Goal: Task Accomplishment & Management: Use online tool/utility

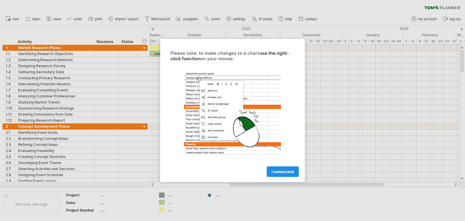
click at [283, 173] on span "I understand" at bounding box center [283, 172] width 22 height 5
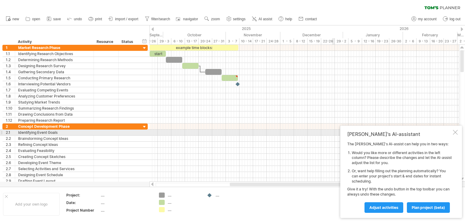
click at [454, 135] on div at bounding box center [455, 132] width 5 height 5
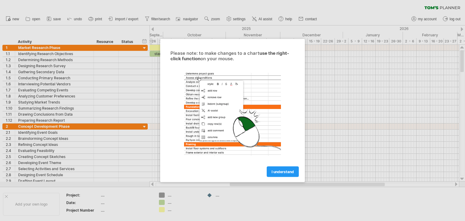
click at [282, 170] on span "I understand" at bounding box center [283, 172] width 22 height 5
click at [274, 171] on span "I understand" at bounding box center [283, 172] width 22 height 5
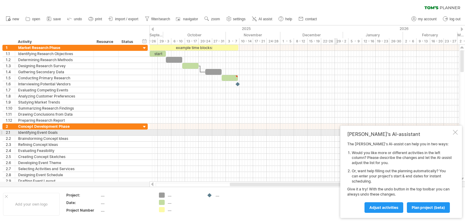
click at [455, 136] on div "[PERSON_NAME]'s AI-assistant The [PERSON_NAME]'s AI-assist can help you in two …" at bounding box center [401, 172] width 122 height 92
click at [456, 131] on div at bounding box center [455, 132] width 5 height 5
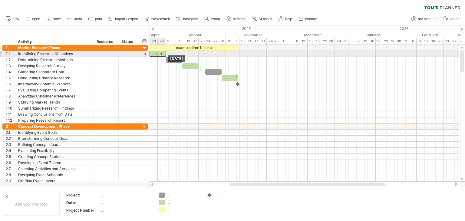
click at [158, 56] on div "example time blocks: start Tuesday 30 September Tuesday 23 September" at bounding box center [305, 113] width 310 height 137
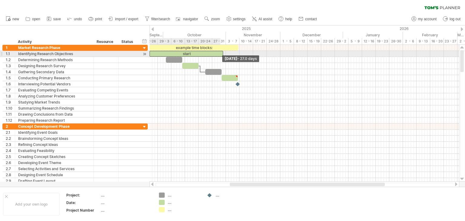
drag, startPoint x: 165, startPoint y: 52, endPoint x: 257, endPoint y: 60, distance: 91.8
click at [238, 57] on div "example time blocks: start Thursday 30 October - 27.0 days Wednesday 24 Septemb…" at bounding box center [305, 113] width 310 height 137
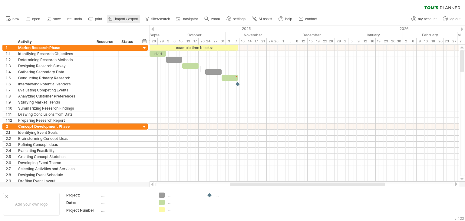
click at [131, 20] on span "import / export" at bounding box center [126, 19] width 23 height 4
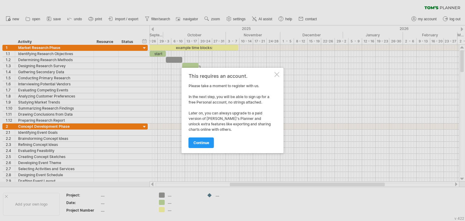
click at [279, 74] on div at bounding box center [277, 74] width 5 height 5
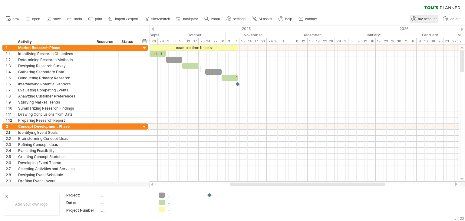
click at [418, 21] on span "my account" at bounding box center [427, 19] width 18 height 4
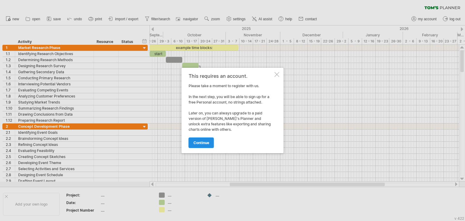
click at [207, 144] on span "continue" at bounding box center [202, 143] width 16 height 5
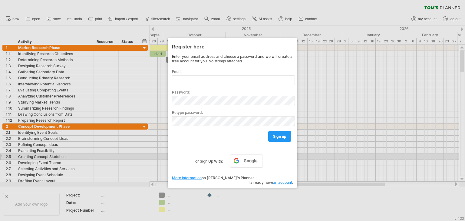
click at [335, 155] on div at bounding box center [232, 110] width 465 height 221
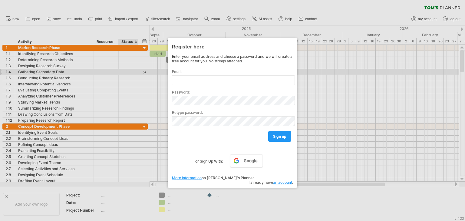
click at [136, 69] on div at bounding box center [232, 110] width 465 height 221
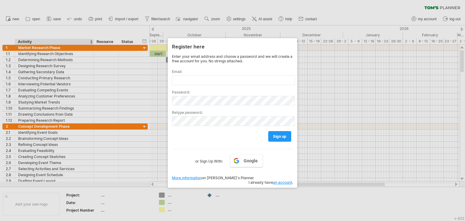
click at [71, 33] on div at bounding box center [232, 110] width 465 height 221
click at [334, 127] on div at bounding box center [232, 110] width 465 height 221
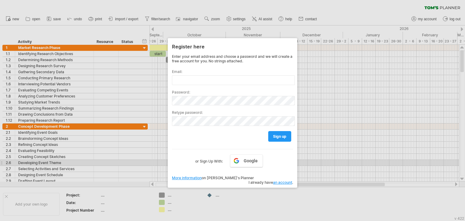
click at [201, 161] on label "or Sign Up With:" at bounding box center [209, 159] width 28 height 10
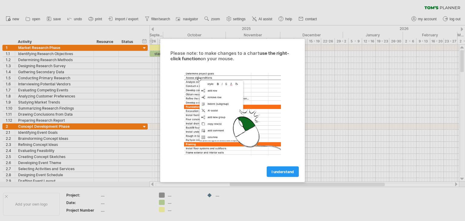
click at [280, 172] on span "I understand" at bounding box center [283, 172] width 22 height 5
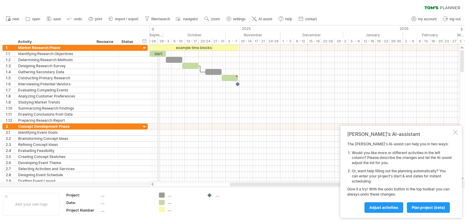
click at [159, 42] on div "29 - 3" at bounding box center [165, 41] width 14 height 6
click at [168, 41] on div "29 - 3" at bounding box center [165, 41] width 14 height 6
click at [178, 43] on div "6 - 10" at bounding box center [178, 41] width 14 height 6
click at [178, 39] on div "6 - 10" at bounding box center [178, 41] width 14 height 6
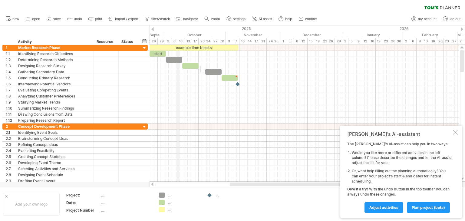
click at [178, 39] on div "6 - 10" at bounding box center [178, 41] width 14 height 6
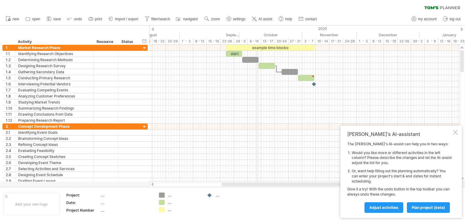
drag, startPoint x: 179, startPoint y: 36, endPoint x: 464, endPoint y: 146, distance: 305.1
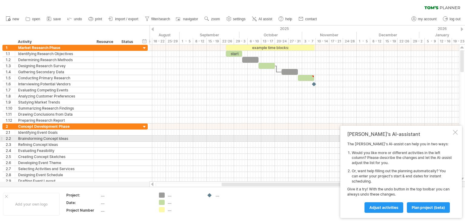
click at [456, 136] on div "[PERSON_NAME]'s AI-assistant The [PERSON_NAME]'s AI-assist can help you in two …" at bounding box center [401, 172] width 122 height 92
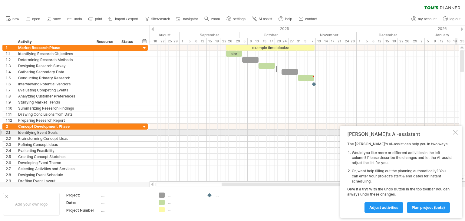
click at [454, 131] on div at bounding box center [455, 132] width 5 height 5
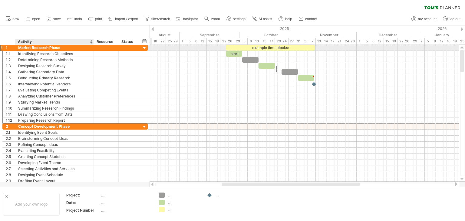
click at [55, 49] on div "Market Research Phase" at bounding box center [54, 48] width 72 height 6
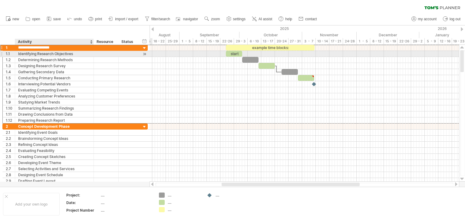
click at [55, 54] on div "Identifying Research Objectives" at bounding box center [54, 54] width 72 height 6
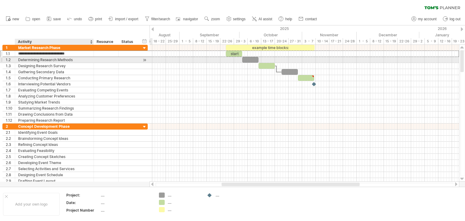
click at [55, 62] on div "Determining Research Methods" at bounding box center [54, 60] width 72 height 6
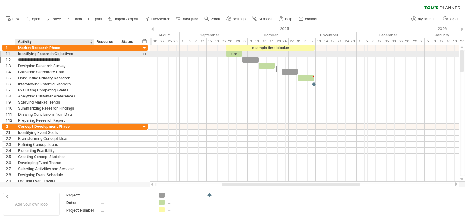
click at [56, 53] on div "Identifying Research Objectives" at bounding box center [54, 54] width 72 height 6
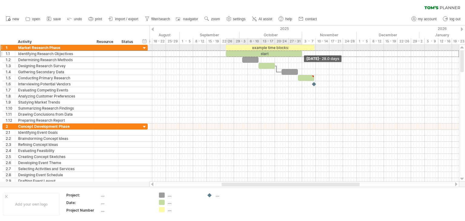
drag, startPoint x: 242, startPoint y: 53, endPoint x: 301, endPoint y: 51, distance: 59.7
click at [301, 51] on span at bounding box center [302, 54] width 2 height 6
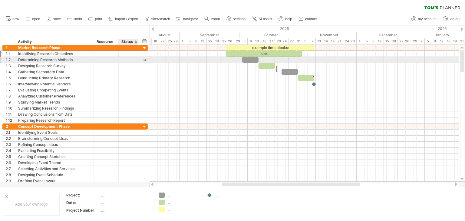
click at [129, 60] on div at bounding box center [128, 60] width 13 height 6
click at [247, 59] on div at bounding box center [250, 60] width 16 height 6
drag, startPoint x: 257, startPoint y: 60, endPoint x: 273, endPoint y: 59, distance: 15.8
click at [273, 59] on div at bounding box center [258, 60] width 33 height 6
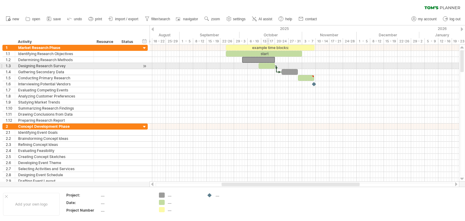
click at [267, 65] on div at bounding box center [267, 66] width 16 height 6
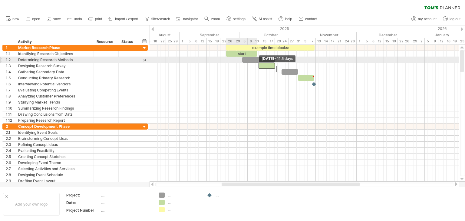
drag, startPoint x: 302, startPoint y: 52, endPoint x: 256, endPoint y: 57, distance: 45.7
click at [261, 57] on div "example time blocks: start" at bounding box center [261, 84] width 0 height 79
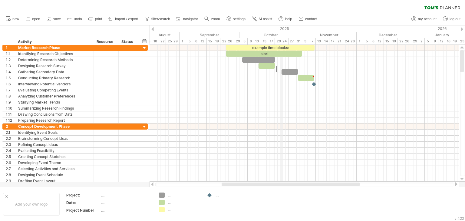
click at [283, 28] on div "2025" at bounding box center [90, 28] width 660 height 6
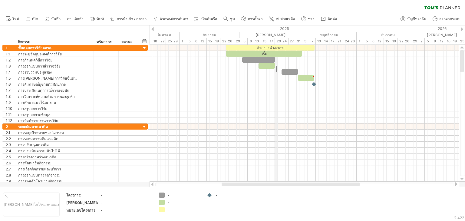
click at [272, 33] on font "[PERSON_NAME]" at bounding box center [271, 35] width 30 height 5
click at [463, 28] on div at bounding box center [462, 29] width 2 height 4
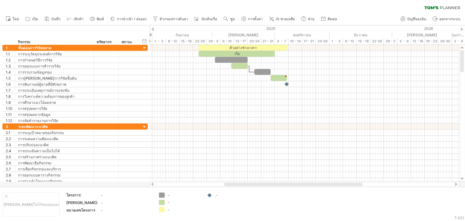
click at [463, 28] on div at bounding box center [462, 29] width 2 height 4
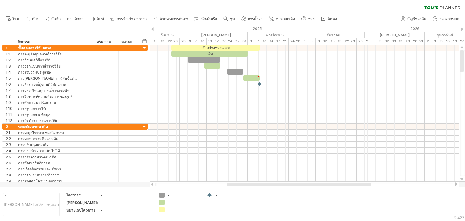
click at [153, 31] on div at bounding box center [152, 29] width 2 height 4
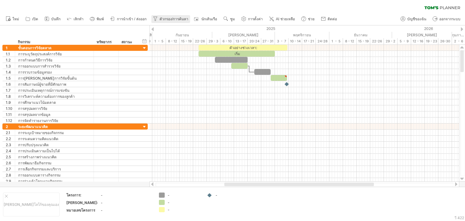
click at [171, 17] on font "ตัวกรอง/การค้นหา" at bounding box center [174, 19] width 29 height 4
type input "**********"
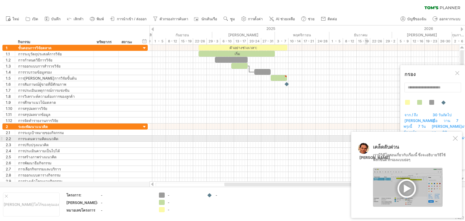
click at [455, 138] on div at bounding box center [455, 138] width 5 height 5
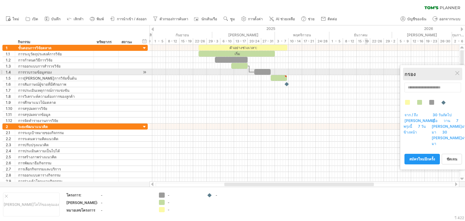
click at [454, 73] on div "กรอง" at bounding box center [433, 75] width 56 height 8
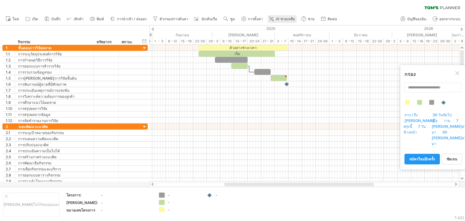
click at [279, 18] on font "AI ช่วยเหลือ" at bounding box center [285, 19] width 19 height 4
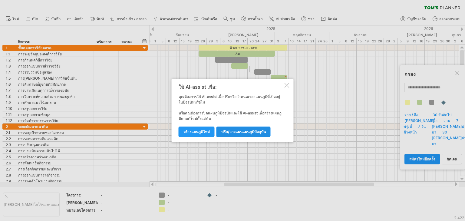
click at [265, 134] on font "ปรับ/วางแผนแผนภูมิปัจจุบัน" at bounding box center [243, 132] width 45 height 5
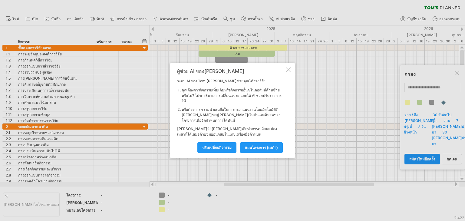
click at [288, 72] on div at bounding box center [288, 69] width 5 height 5
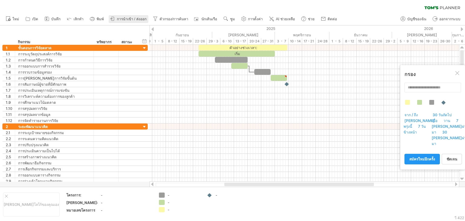
click at [129, 17] on font "การนำเข้า / ส่งออก" at bounding box center [132, 19] width 30 height 4
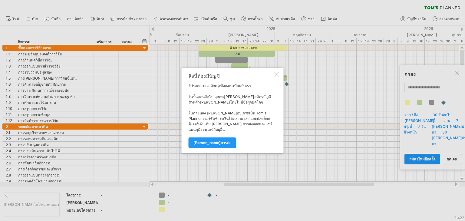
click at [277, 75] on div at bounding box center [277, 74] width 5 height 5
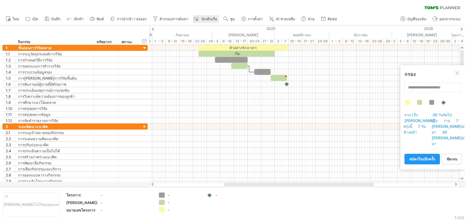
click at [208, 20] on font "นักเดินเรือ" at bounding box center [209, 19] width 16 height 4
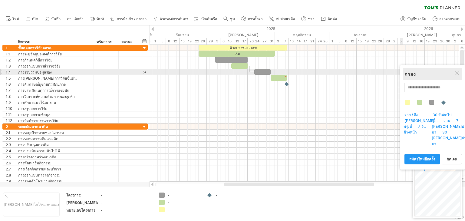
click at [454, 73] on div "กรอง" at bounding box center [433, 75] width 56 height 8
click at [459, 74] on div at bounding box center [458, 73] width 5 height 5
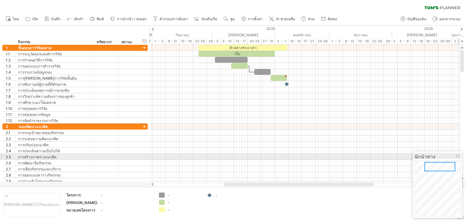
click at [461, 156] on div "นักนำทาง" at bounding box center [438, 156] width 46 height 6
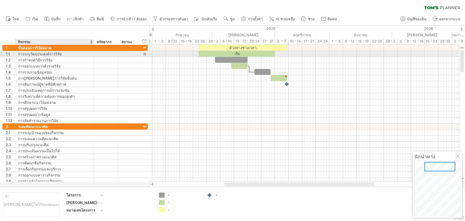
click at [38, 52] on font "การระบุวัตถุประสงค์การวิจัย" at bounding box center [40, 54] width 44 height 5
click at [40, 54] on font "การระบุวัตถุประสงค์การวิจัย" at bounding box center [40, 54] width 44 height 5
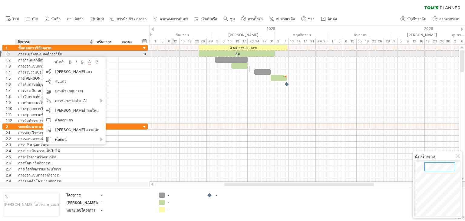
click at [37, 55] on font "การระบุวัตถุประสงค์การวิจัย" at bounding box center [40, 54] width 44 height 5
